Goal: Task Accomplishment & Management: Manage account settings

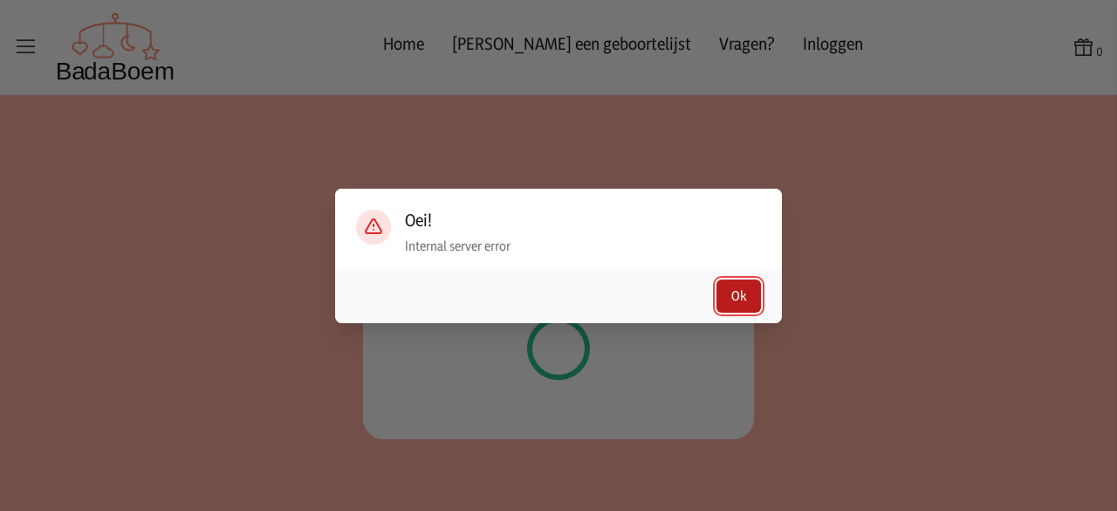
click at [735, 291] on button "Ok" at bounding box center [738, 295] width 45 height 33
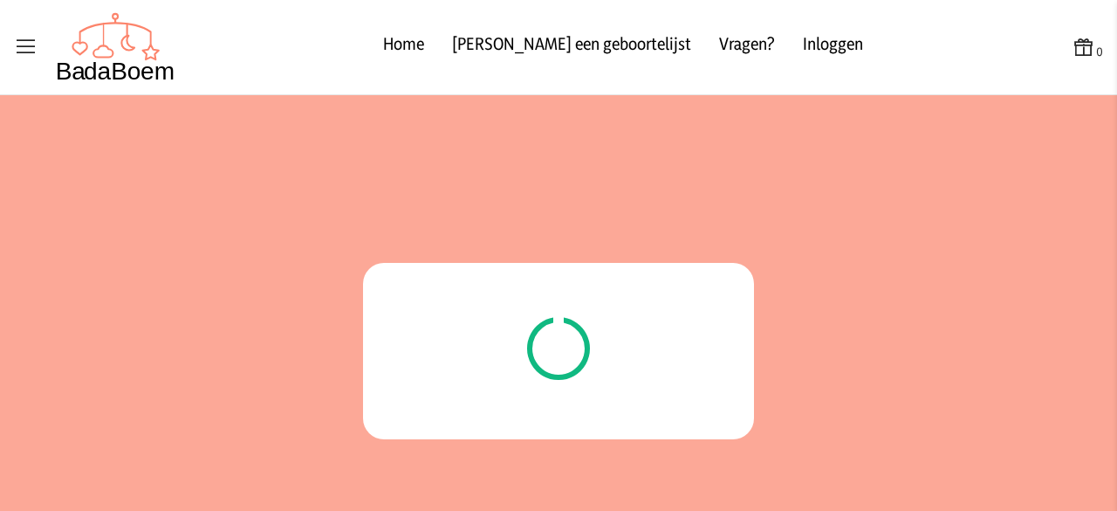
click at [28, 49] on icon at bounding box center [26, 47] width 24 height 24
click at [2, 2] on input "checkbox" at bounding box center [1, 1] width 2 height 2
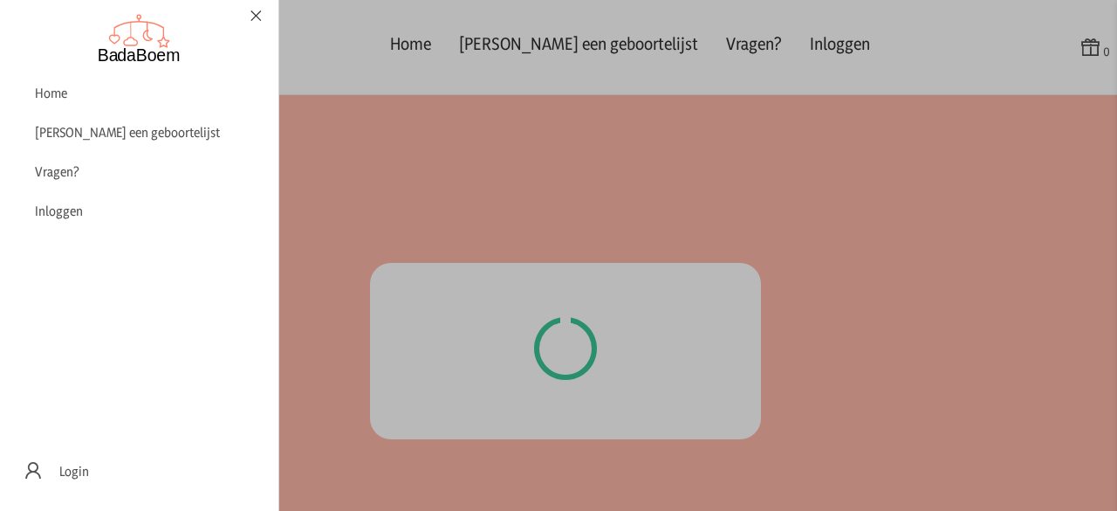
click at [775, 32] on label at bounding box center [558, 255] width 1117 height 511
click at [2, 2] on input "checkbox" at bounding box center [1, 1] width 2 height 2
checkbox input "false"
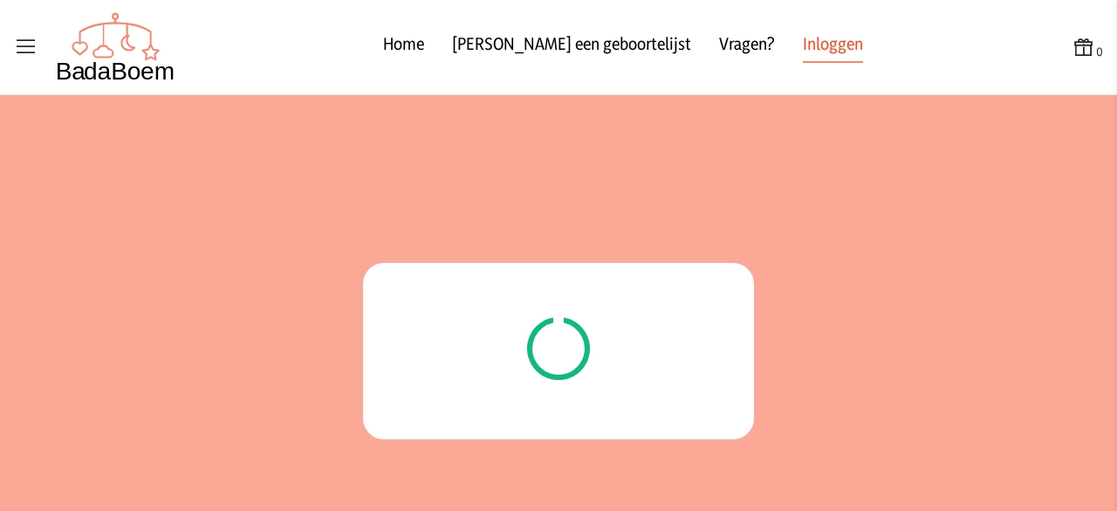
click at [803, 32] on link "Inloggen" at bounding box center [833, 46] width 60 height 31
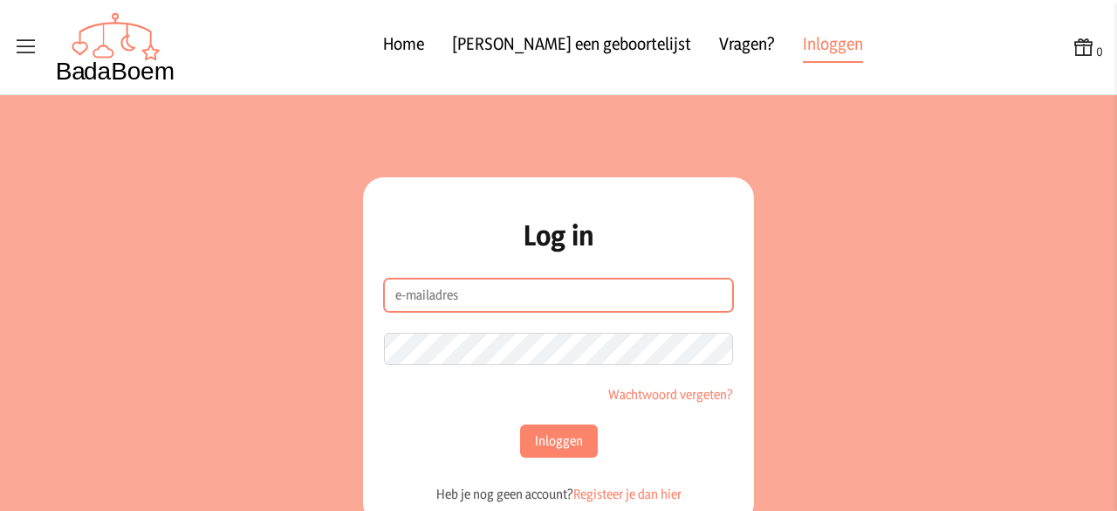
type input "[EMAIL_ADDRESS][DOMAIN_NAME]"
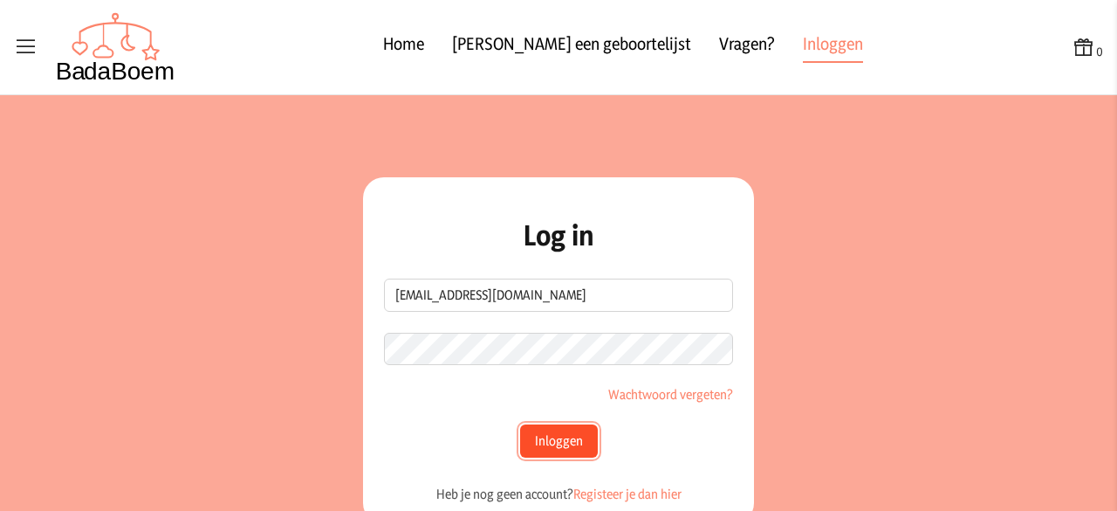
click at [547, 433] on button "Inloggen" at bounding box center [559, 440] width 78 height 33
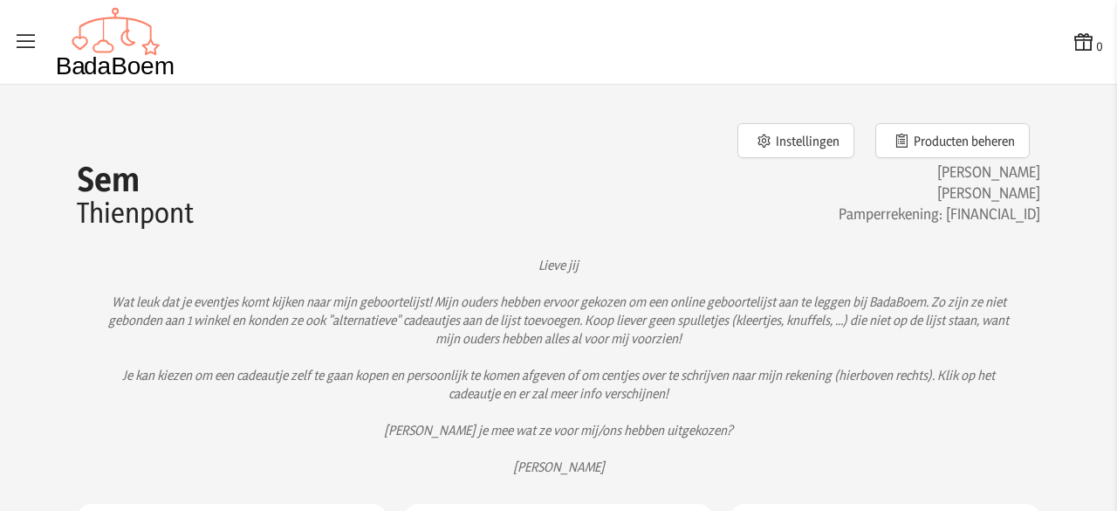
click at [21, 38] on icon at bounding box center [26, 42] width 24 height 24
click at [2, 2] on input "checkbox" at bounding box center [1, 1] width 2 height 2
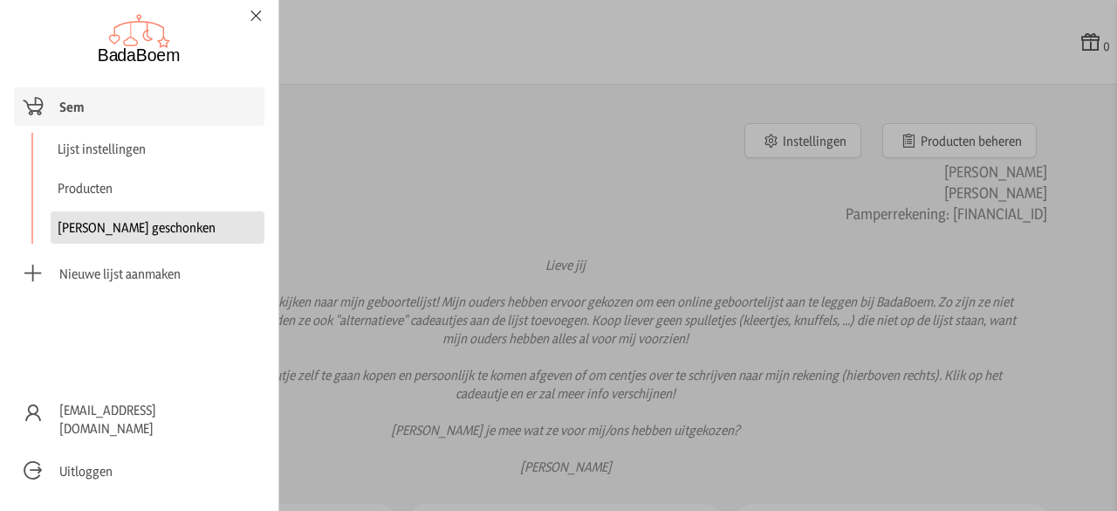
click at [98, 228] on link "[PERSON_NAME] geschonken" at bounding box center [158, 227] width 214 height 32
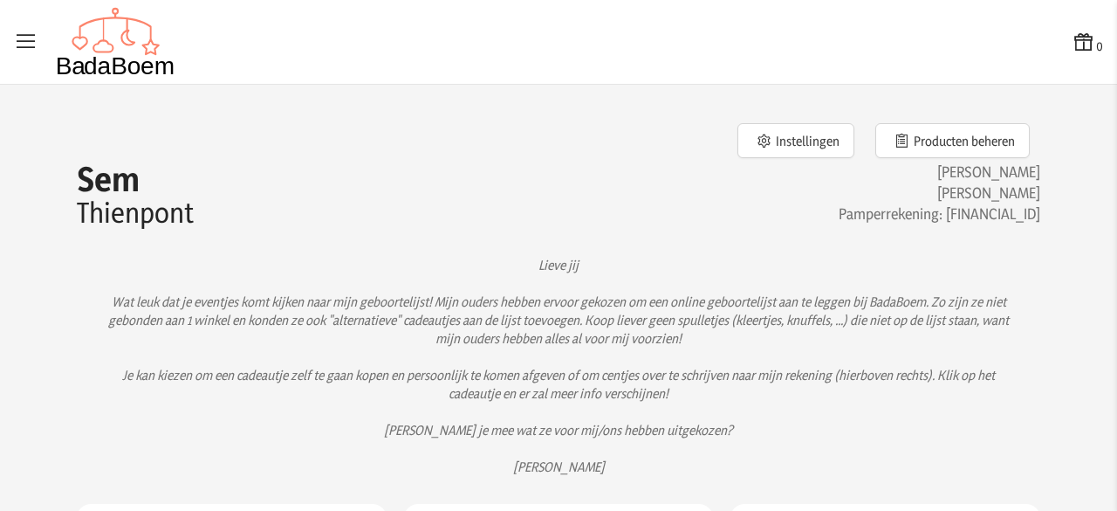
checkbox input "false"
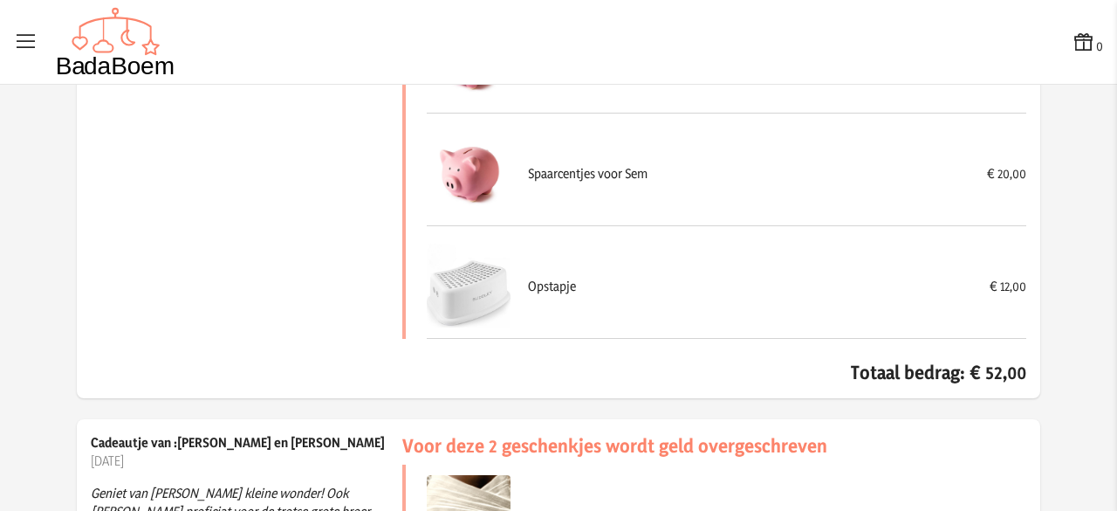
scroll to position [17765, 0]
